Goal: Transaction & Acquisition: Purchase product/service

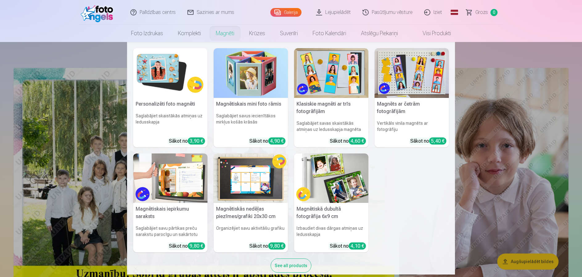
click at [221, 33] on link "Magnēti" at bounding box center [224, 33] width 33 height 17
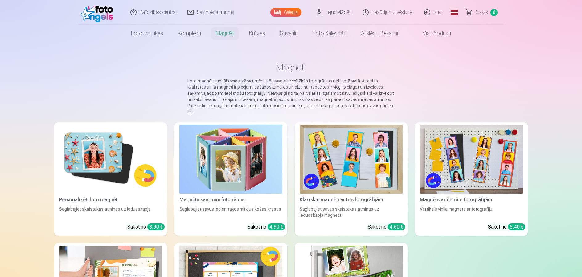
click at [121, 160] on img at bounding box center [110, 159] width 103 height 69
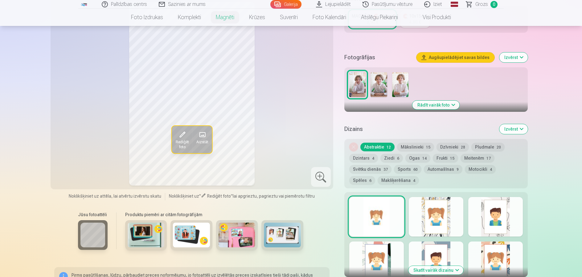
scroll to position [154, 0]
click at [412, 142] on button "Mākslinieki 15" at bounding box center [415, 146] width 37 height 9
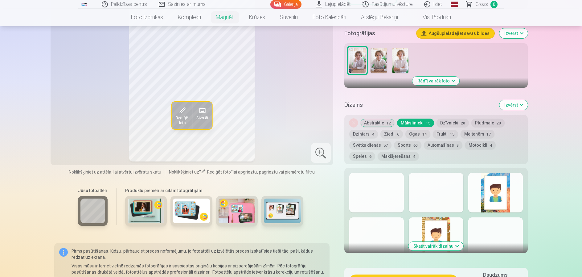
scroll to position [216, 0]
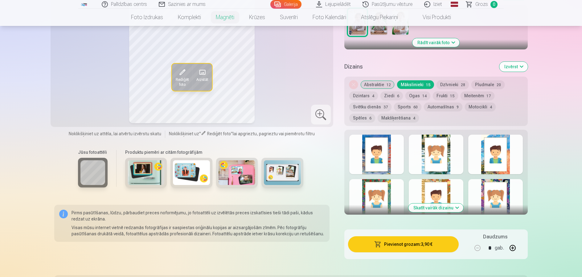
click at [447, 203] on button "Skatīt vairāk dizainu" at bounding box center [435, 207] width 55 height 9
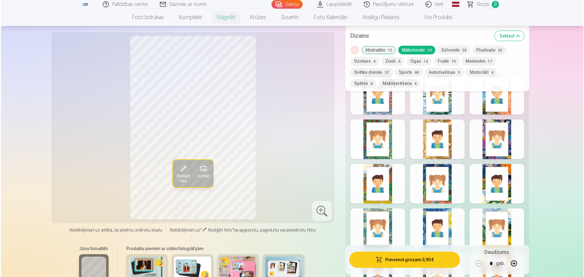
scroll to position [277, 0]
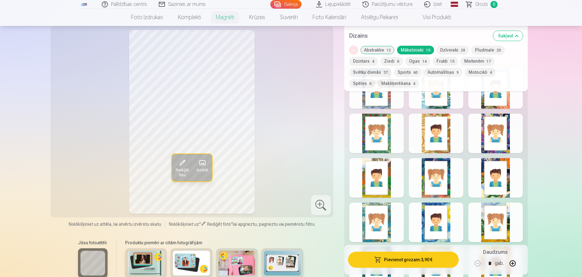
click at [413, 178] on div at bounding box center [436, 177] width 55 height 39
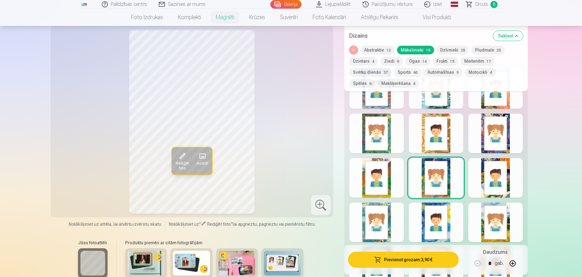
click at [403, 263] on button "Pievienot grozam : 3,90 €" at bounding box center [403, 259] width 111 height 16
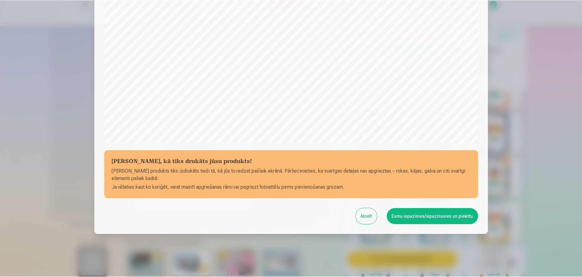
scroll to position [167, 0]
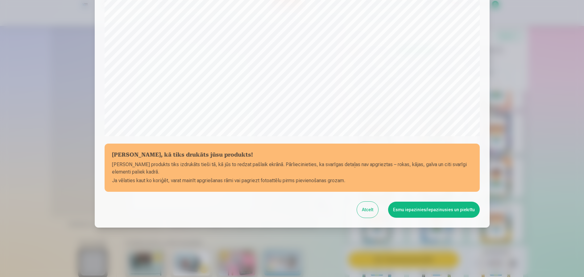
click at [419, 210] on button "Esmu iepazinies/iepazinusies un piekrītu" at bounding box center [434, 209] width 92 height 16
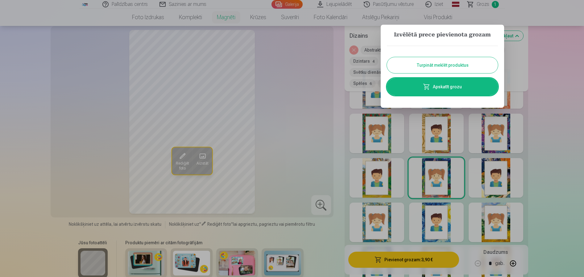
click at [473, 62] on button "Turpināt meklēt produktus" at bounding box center [442, 65] width 111 height 16
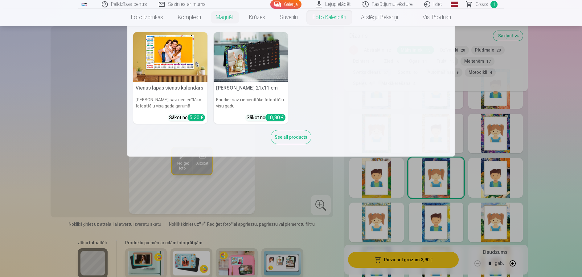
click at [323, 23] on link "Foto kalendāri" at bounding box center [329, 17] width 48 height 17
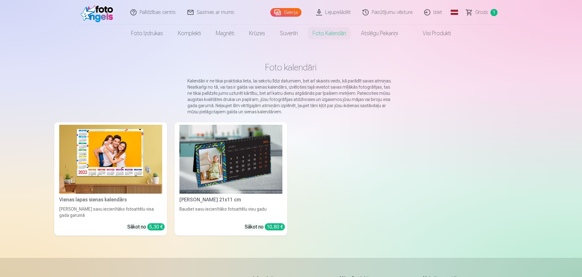
click at [104, 182] on img at bounding box center [110, 159] width 103 height 69
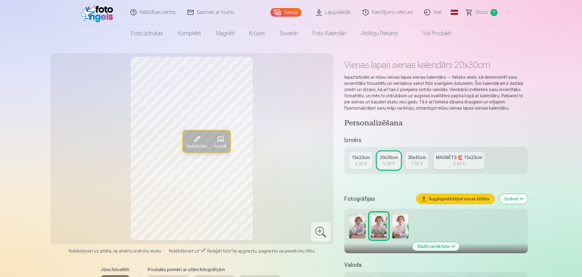
click at [358, 231] on img at bounding box center [357, 225] width 16 height 25
click at [354, 164] on link "15x23cm 4,30 €" at bounding box center [360, 160] width 23 height 17
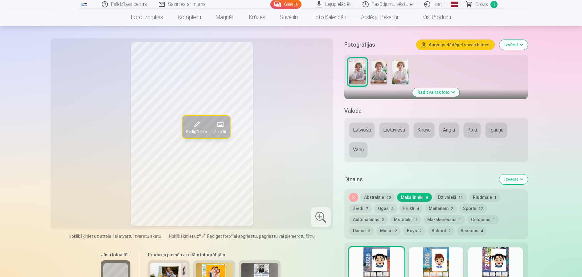
scroll to position [154, 0]
click at [360, 133] on button "Latviešu" at bounding box center [361, 129] width 25 height 15
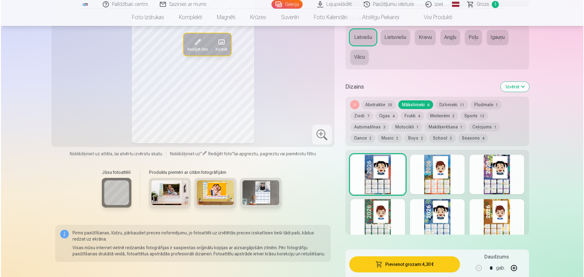
scroll to position [247, 0]
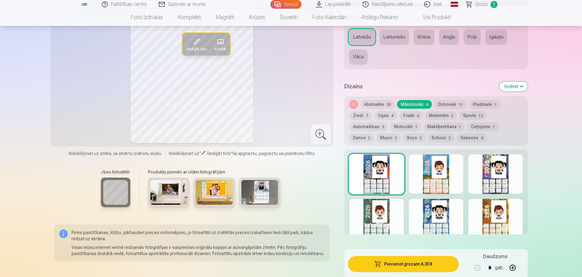
click at [426, 223] on div at bounding box center [436, 218] width 55 height 39
click at [410, 266] on button "Pievienot grozam : 4,30 €" at bounding box center [403, 264] width 111 height 16
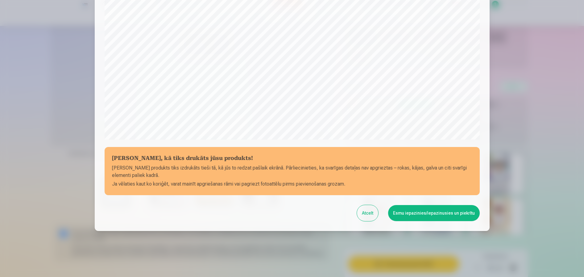
scroll to position [167, 0]
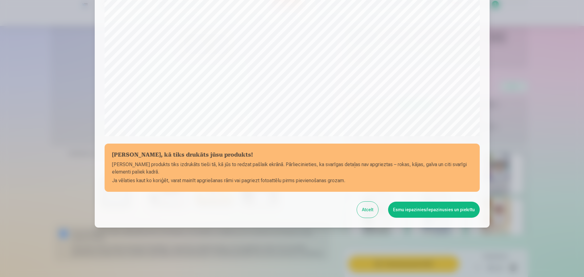
click at [464, 210] on button "Esmu iepazinies/iepazinusies un piekrītu" at bounding box center [434, 209] width 92 height 16
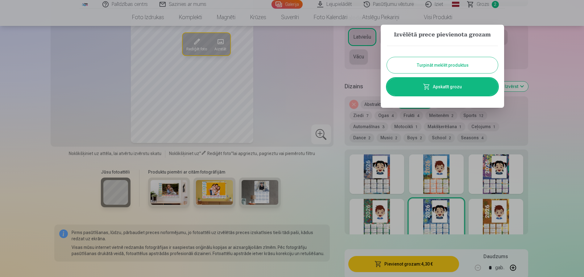
click at [446, 82] on link "Apskatīt grozu" at bounding box center [442, 86] width 111 height 17
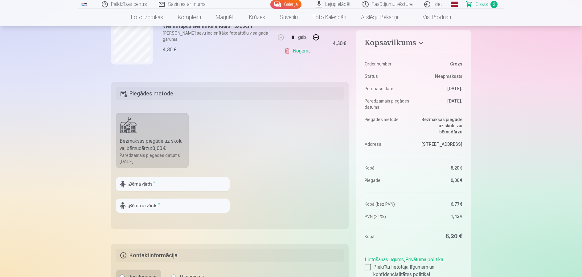
scroll to position [154, 0]
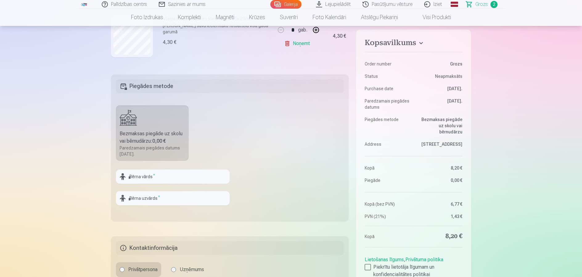
click at [164, 142] on b "0,00 €" at bounding box center [159, 141] width 14 height 6
click at [157, 174] on input "text" at bounding box center [173, 176] width 114 height 14
type input "*******"
click at [159, 203] on input "text" at bounding box center [173, 198] width 114 height 14
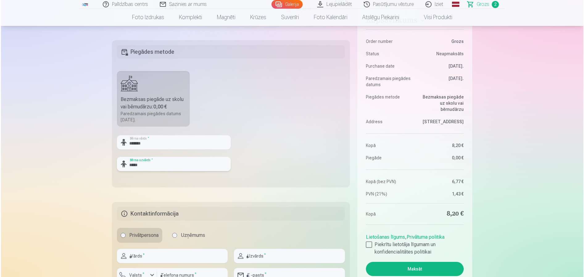
scroll to position [247, 0]
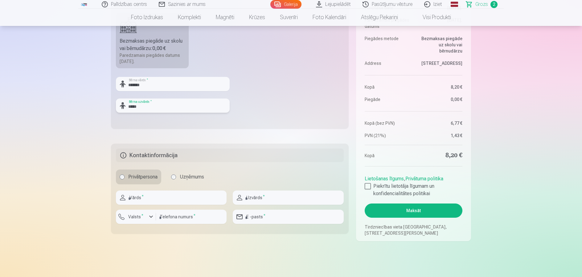
type input "*****"
click at [165, 199] on input "text" at bounding box center [171, 197] width 111 height 14
type input "******"
click at [258, 196] on input "text" at bounding box center [288, 197] width 111 height 14
type input "**********"
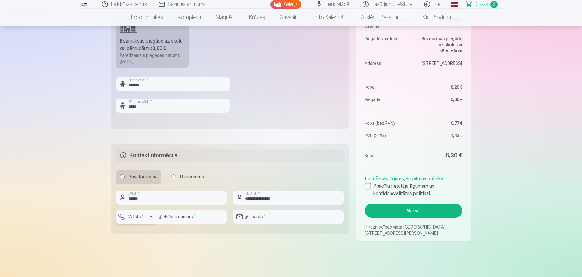
click at [150, 214] on div "button" at bounding box center [150, 216] width 7 height 7
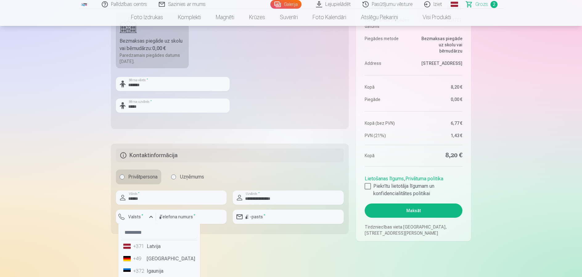
click at [146, 246] on li "+371 Latvija" at bounding box center [159, 246] width 77 height 12
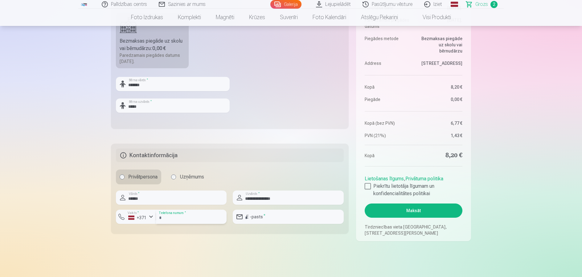
click at [171, 218] on input "number" at bounding box center [191, 216] width 71 height 14
type input "********"
click at [253, 212] on input "email" at bounding box center [288, 216] width 111 height 14
type input "**********"
click at [368, 189] on label "Piekrītu lietotāja līgumam un konfidencialitātes politikai" at bounding box center [414, 189] width 98 height 15
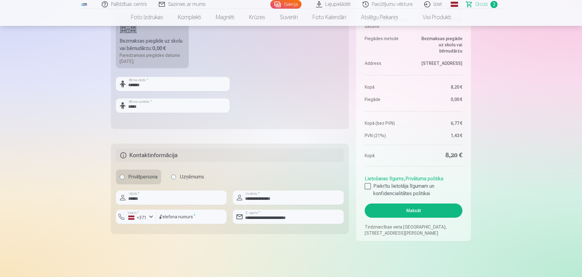
click at [395, 213] on button "Maksāt" at bounding box center [414, 210] width 98 height 14
